Goal: Transaction & Acquisition: Purchase product/service

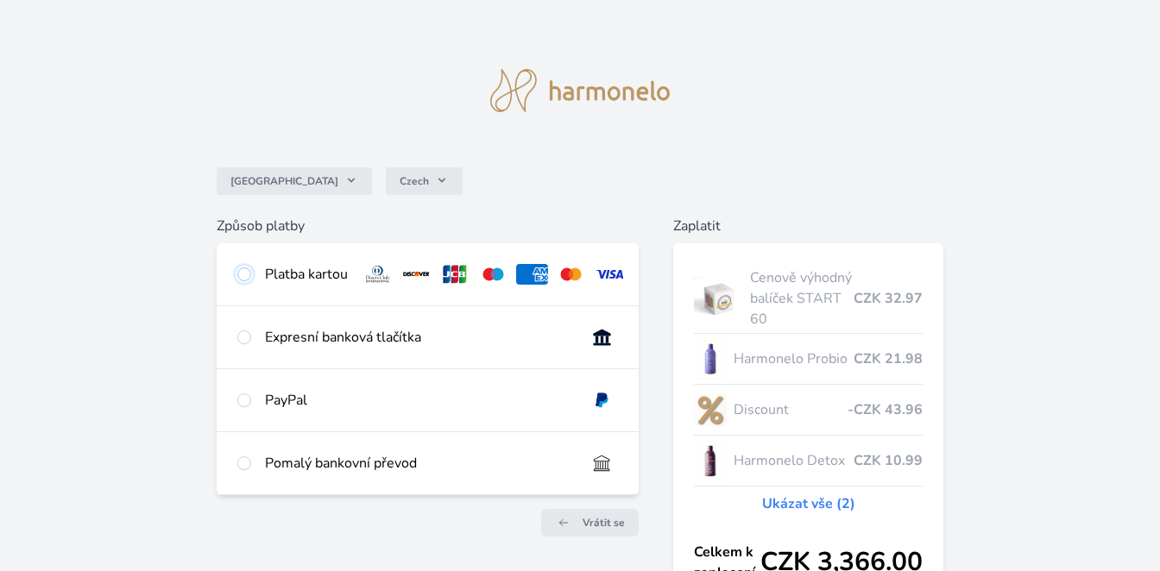
click at [242, 272] on input "radio" at bounding box center [244, 274] width 14 height 14
radio input "true"
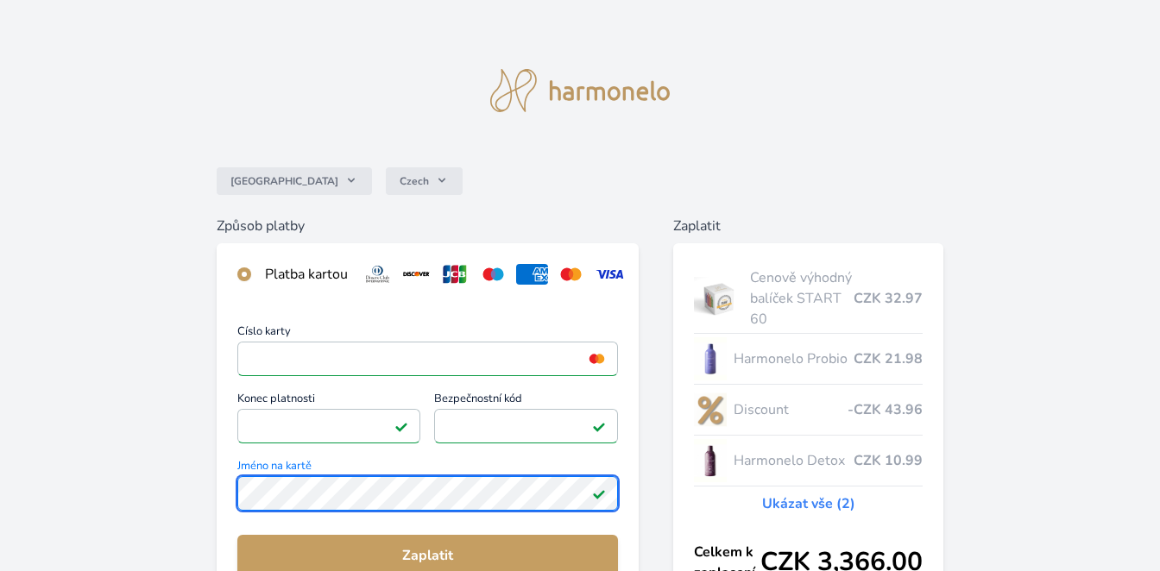
click at [198, 482] on div "Česko Czech Způsob platby Platba kartou Číslo karty <p>Your browser does not su…" at bounding box center [580, 448] width 1160 height 897
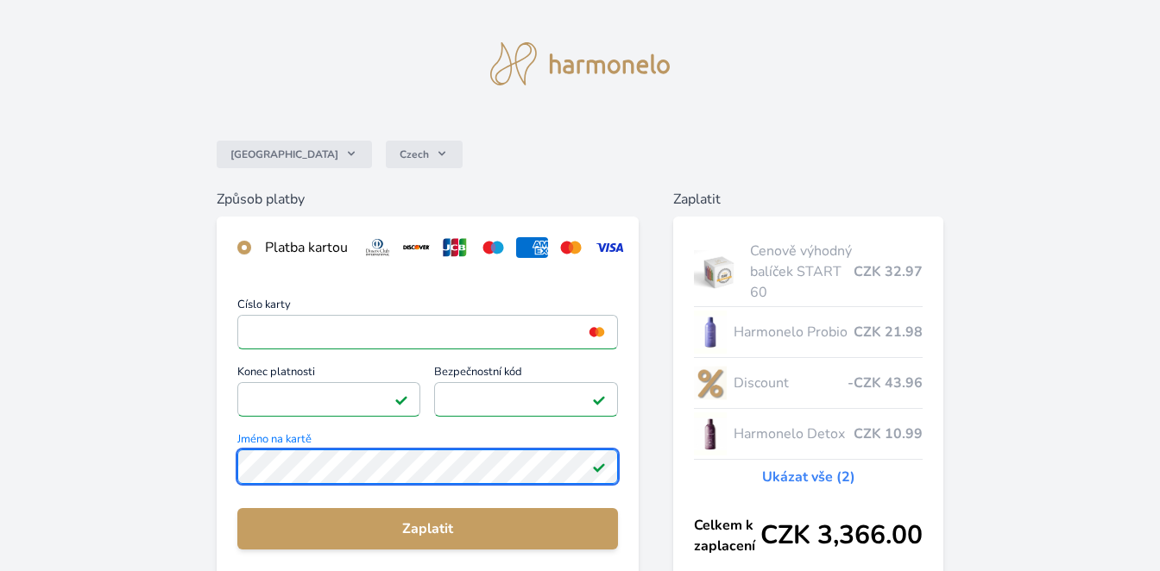
scroll to position [35, 0]
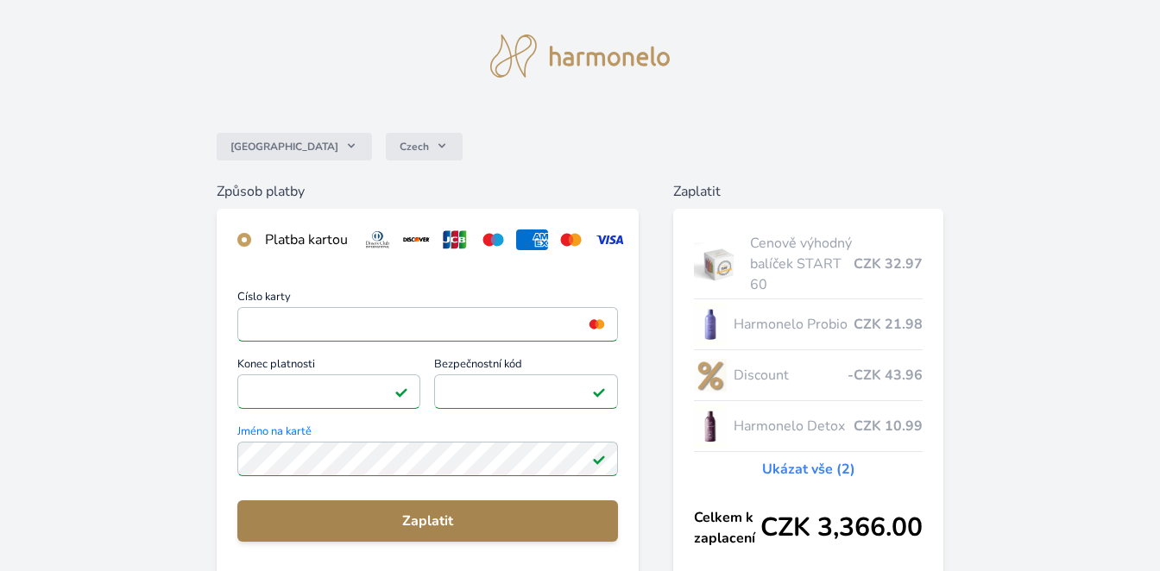
click at [337, 520] on span "Zaplatit" at bounding box center [428, 521] width 354 height 21
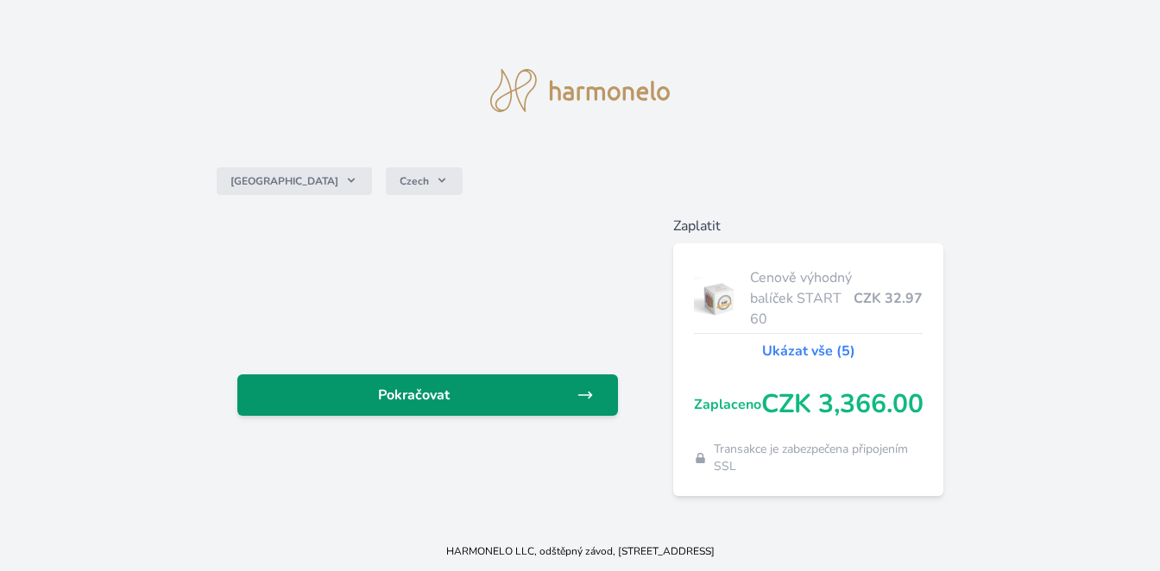
click at [409, 386] on span "Pokračovat" at bounding box center [414, 395] width 326 height 21
